Goal: Task Accomplishment & Management: Use online tool/utility

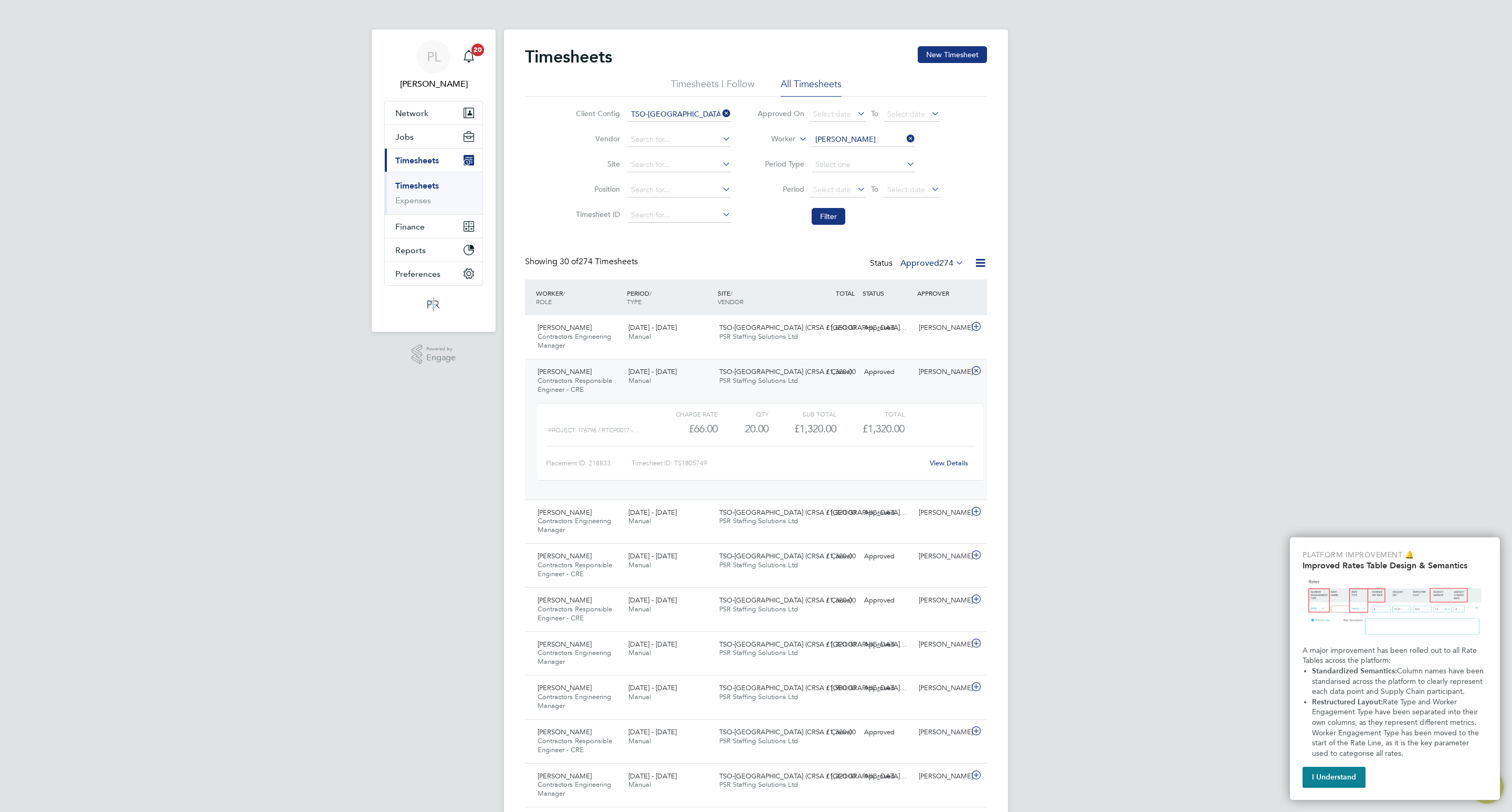
click at [408, 186] on link "Timesheets" at bounding box center [417, 186] width 44 height 10
click at [905, 137] on icon at bounding box center [905, 139] width 0 height 14
click at [828, 219] on button "Filter" at bounding box center [828, 216] width 34 height 17
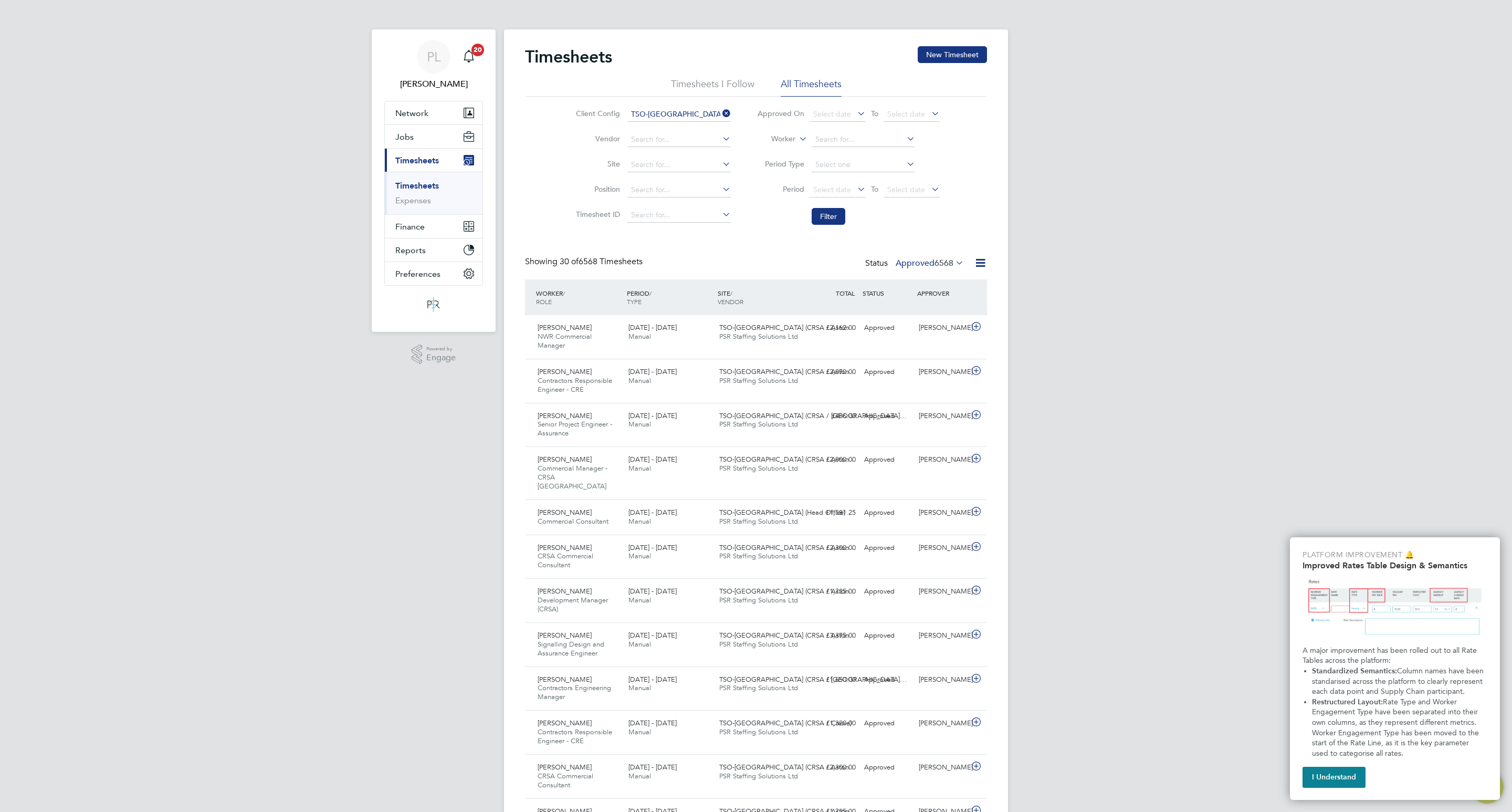
click at [944, 262] on span "6568" at bounding box center [944, 262] width 19 height 10
click at [827, 219] on button "Filter" at bounding box center [828, 216] width 34 height 17
click at [929, 267] on label "Approved 6568" at bounding box center [930, 262] width 68 height 10
click at [915, 308] on li "Submitted" at bounding box center [918, 312] width 48 height 14
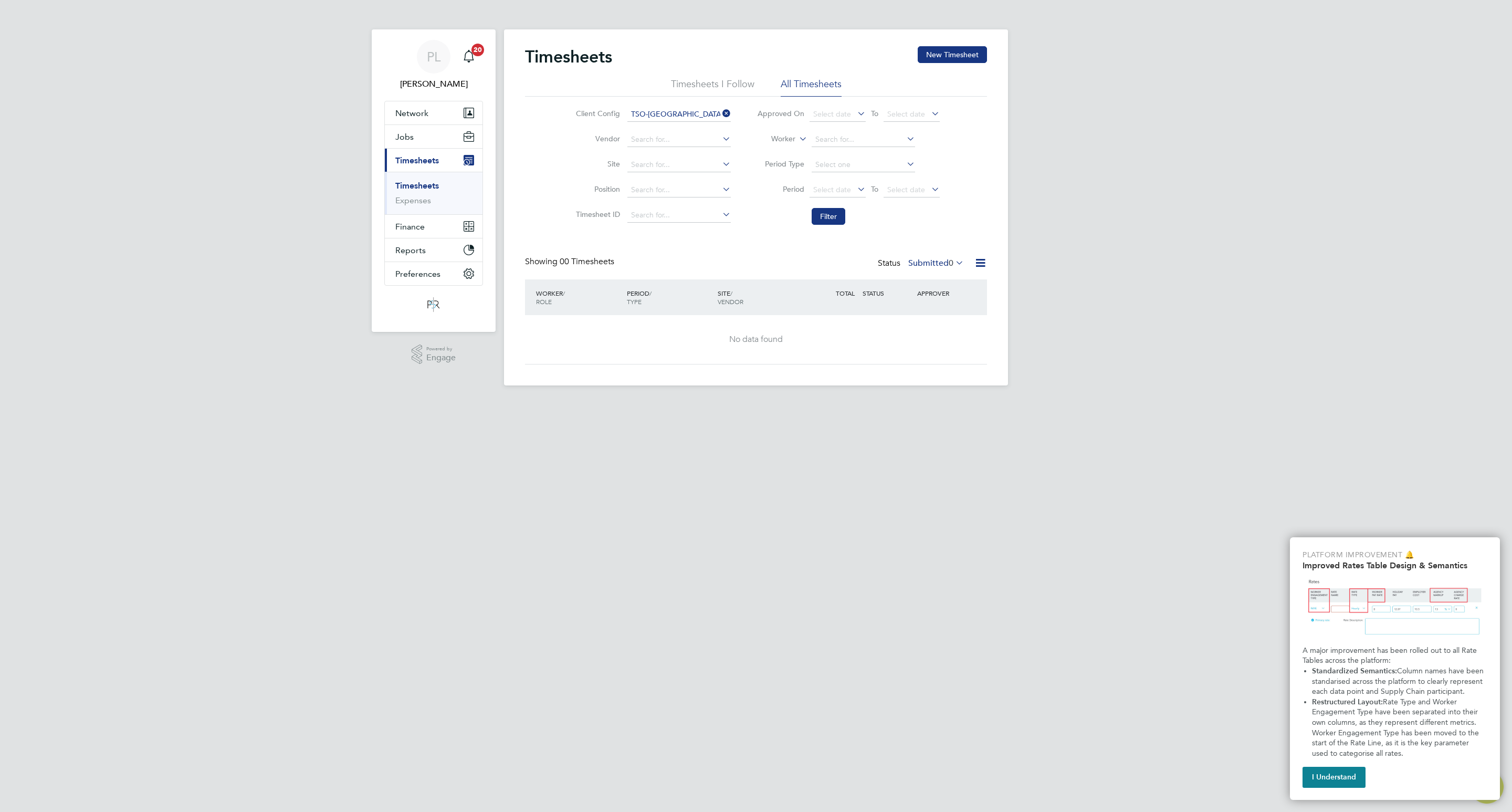
click at [915, 254] on div "Timesheets New Timesheet Timesheets I Follow All Timesheets Client Config TSO-[…" at bounding box center [756, 205] width 462 height 318
click at [922, 263] on label "Submitted 0" at bounding box center [936, 262] width 56 height 10
click at [924, 327] on li "Approved" at bounding box center [924, 327] width 48 height 14
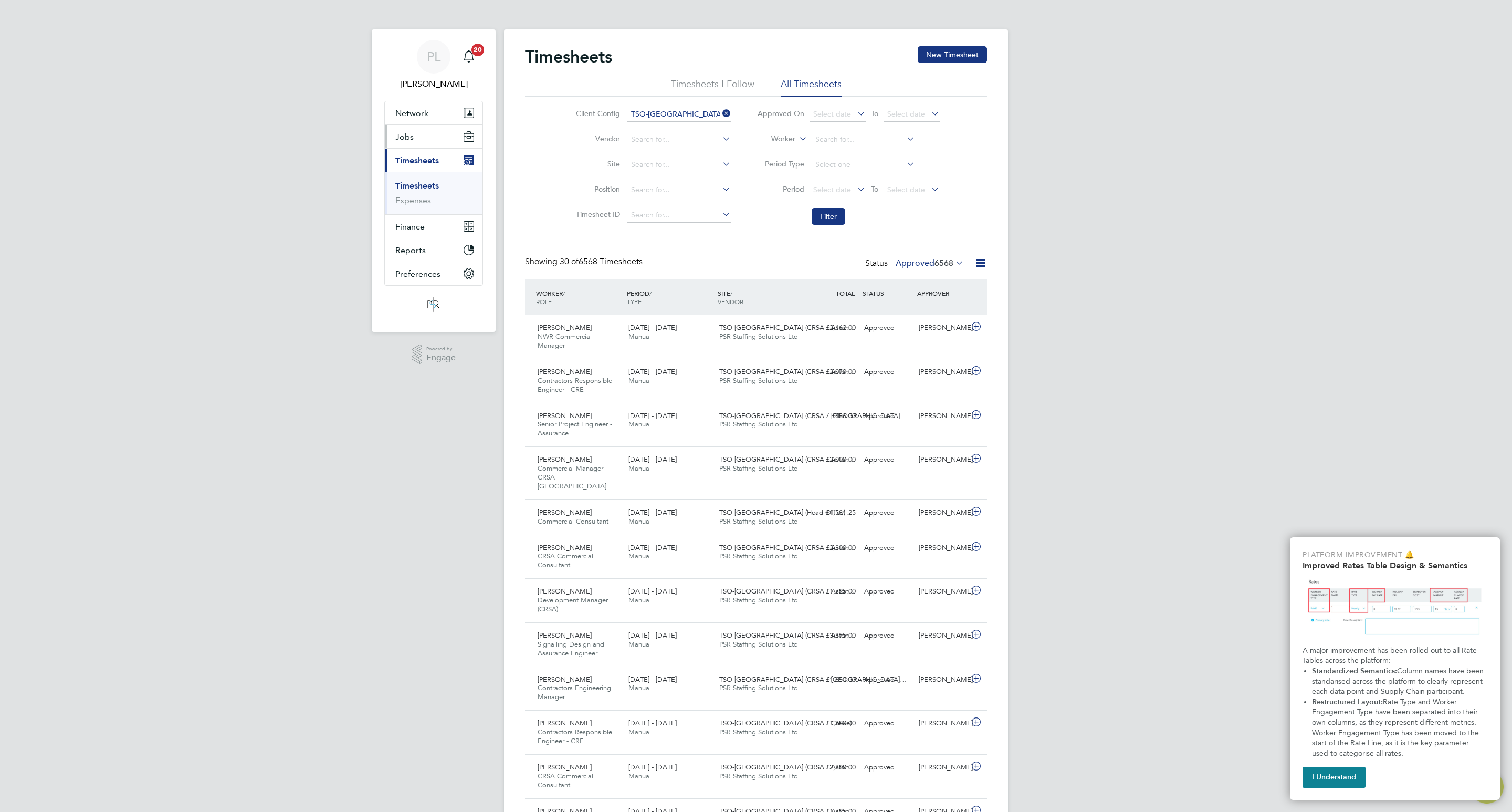
click at [411, 134] on span "Jobs" at bounding box center [405, 137] width 19 height 10
click at [418, 188] on link "Placements" at bounding box center [417, 191] width 44 height 10
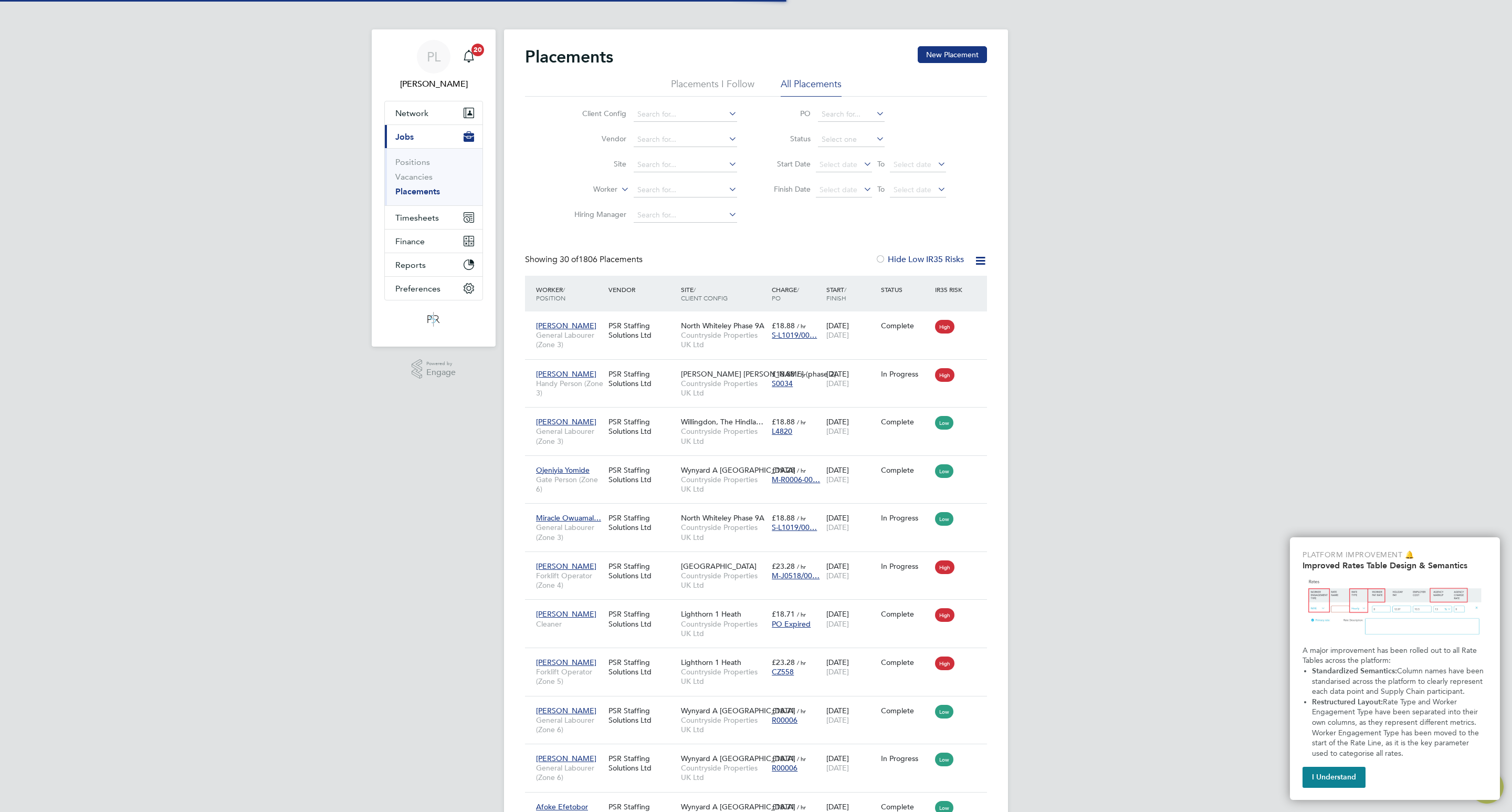
scroll to position [40, 91]
click at [665, 185] on input at bounding box center [685, 190] width 103 height 14
type input "[PERSON_NAME]"
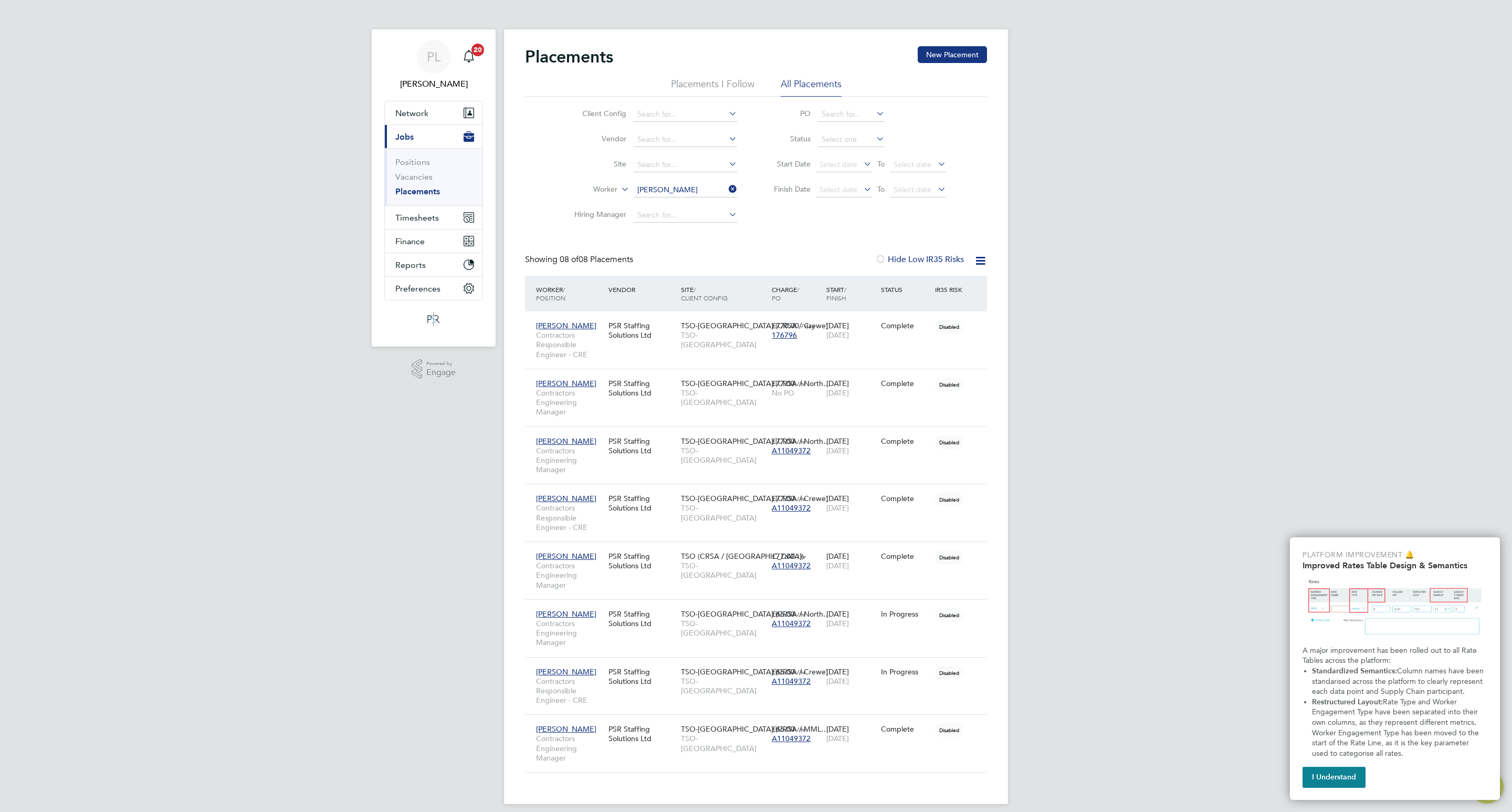
drag, startPoint x: 733, startPoint y: 186, endPoint x: 703, endPoint y: 184, distance: 30.1
click at [726, 186] on icon at bounding box center [726, 189] width 0 height 14
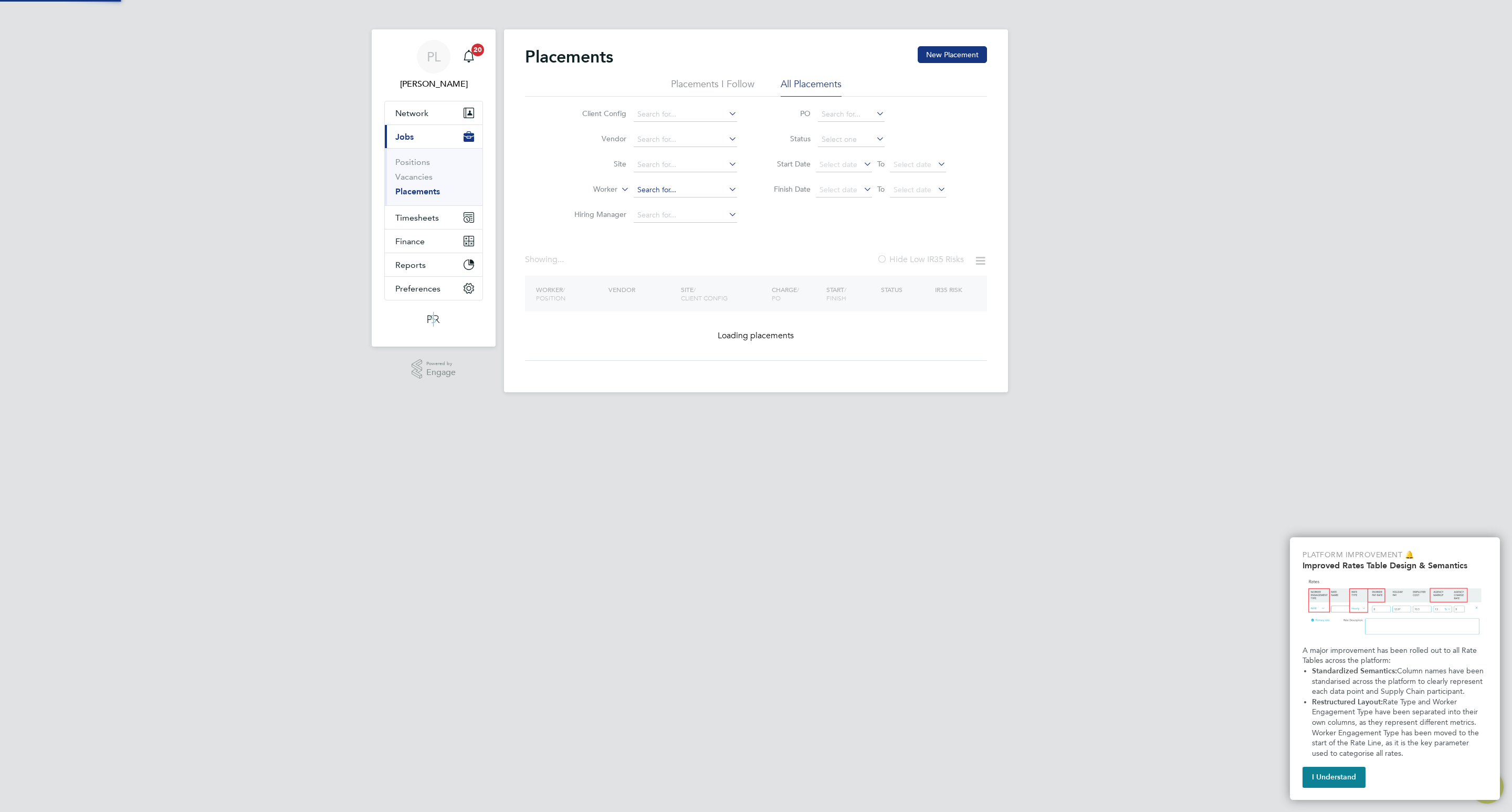
click at [682, 189] on input at bounding box center [685, 190] width 103 height 14
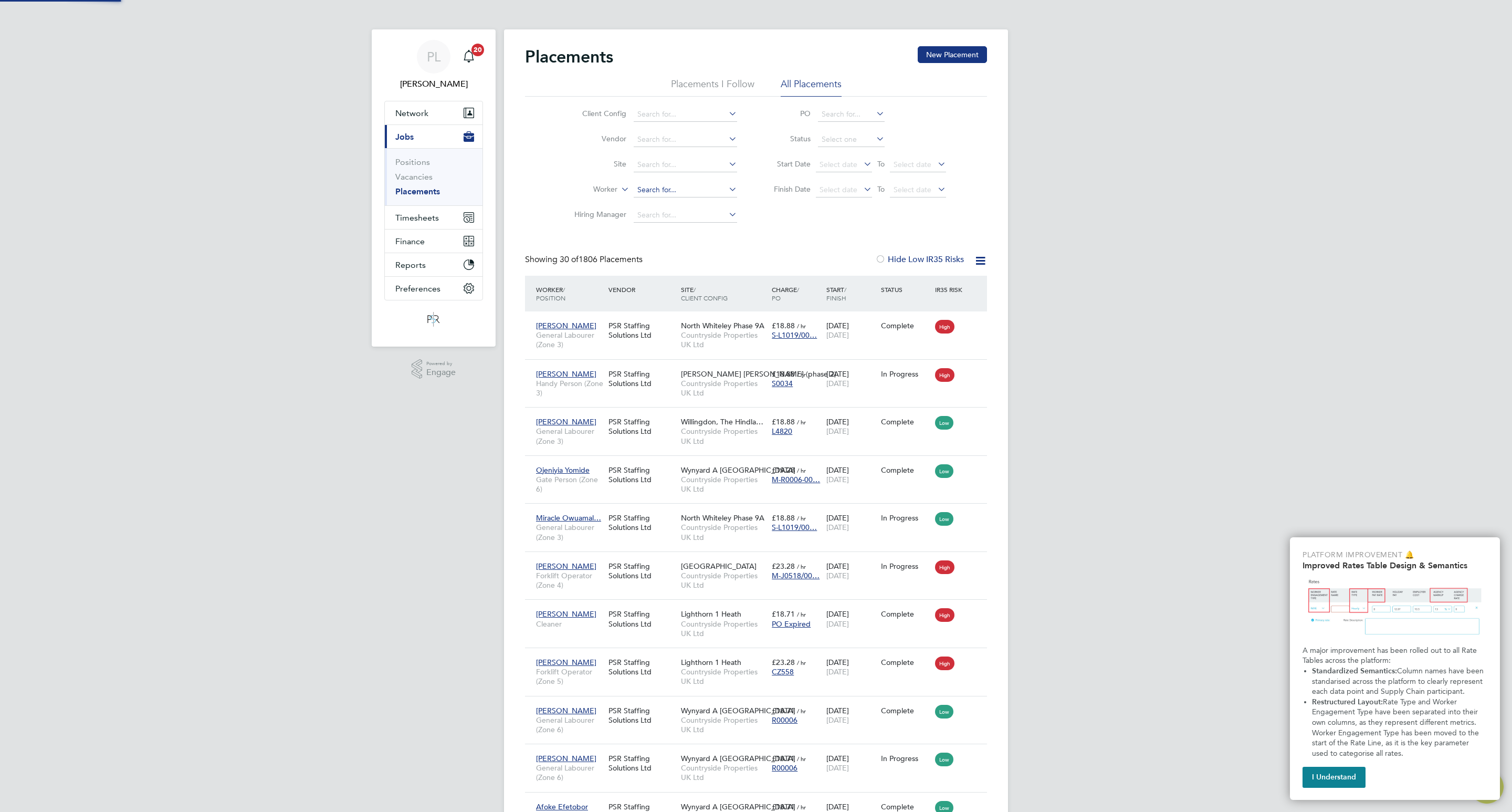
scroll to position [40, 91]
type input "[PERSON_NAME]"
click at [659, 199] on li "[PERSON_NAME]" at bounding box center [699, 206] width 132 height 14
